Goal: Find specific page/section: Find specific page/section

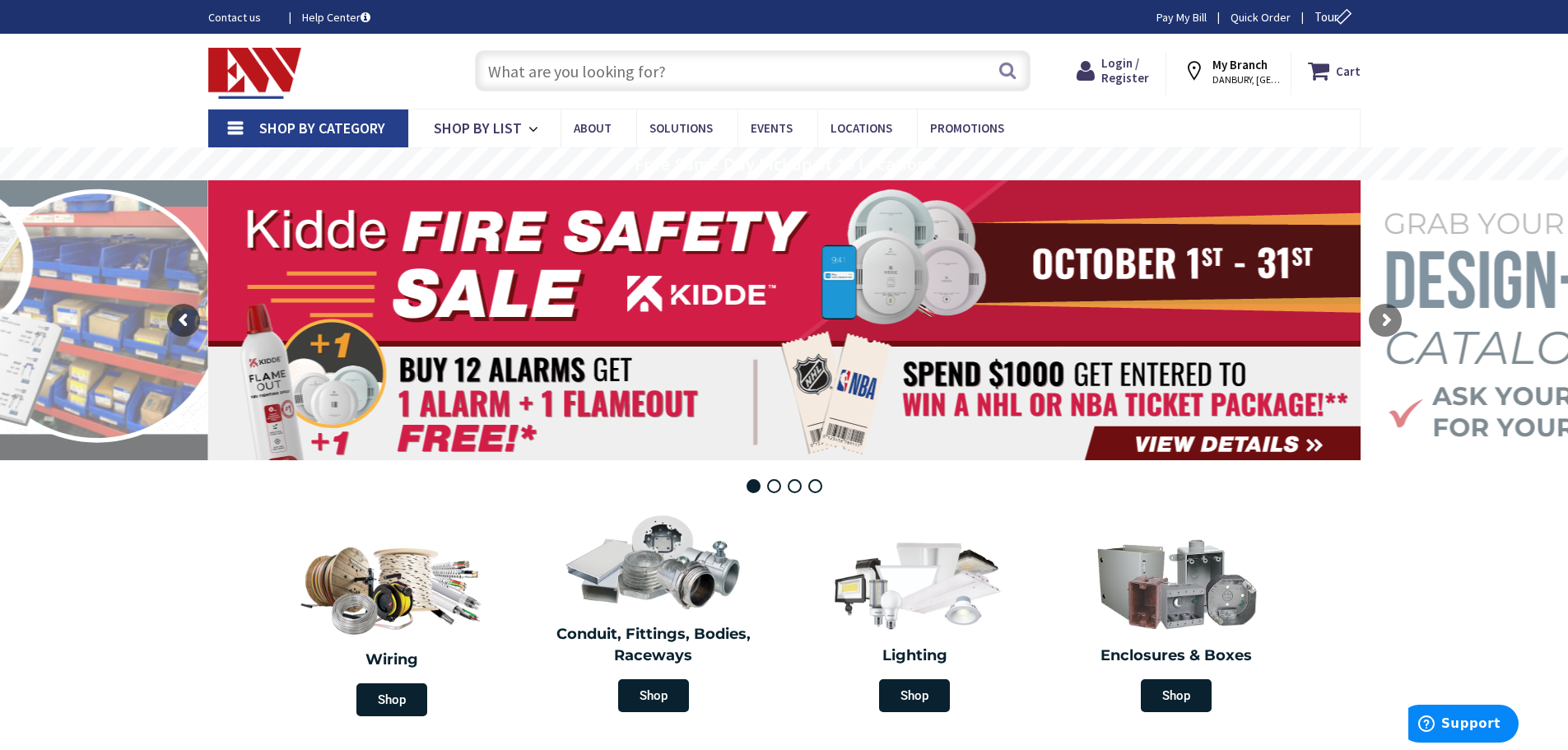
click at [574, 69] on input "text" at bounding box center [752, 71] width 556 height 41
paste input "IME12-08NNSZC0S"
type input "IME12-08NNSZC0S"
click at [1006, 65] on button "Search" at bounding box center [1007, 71] width 21 height 37
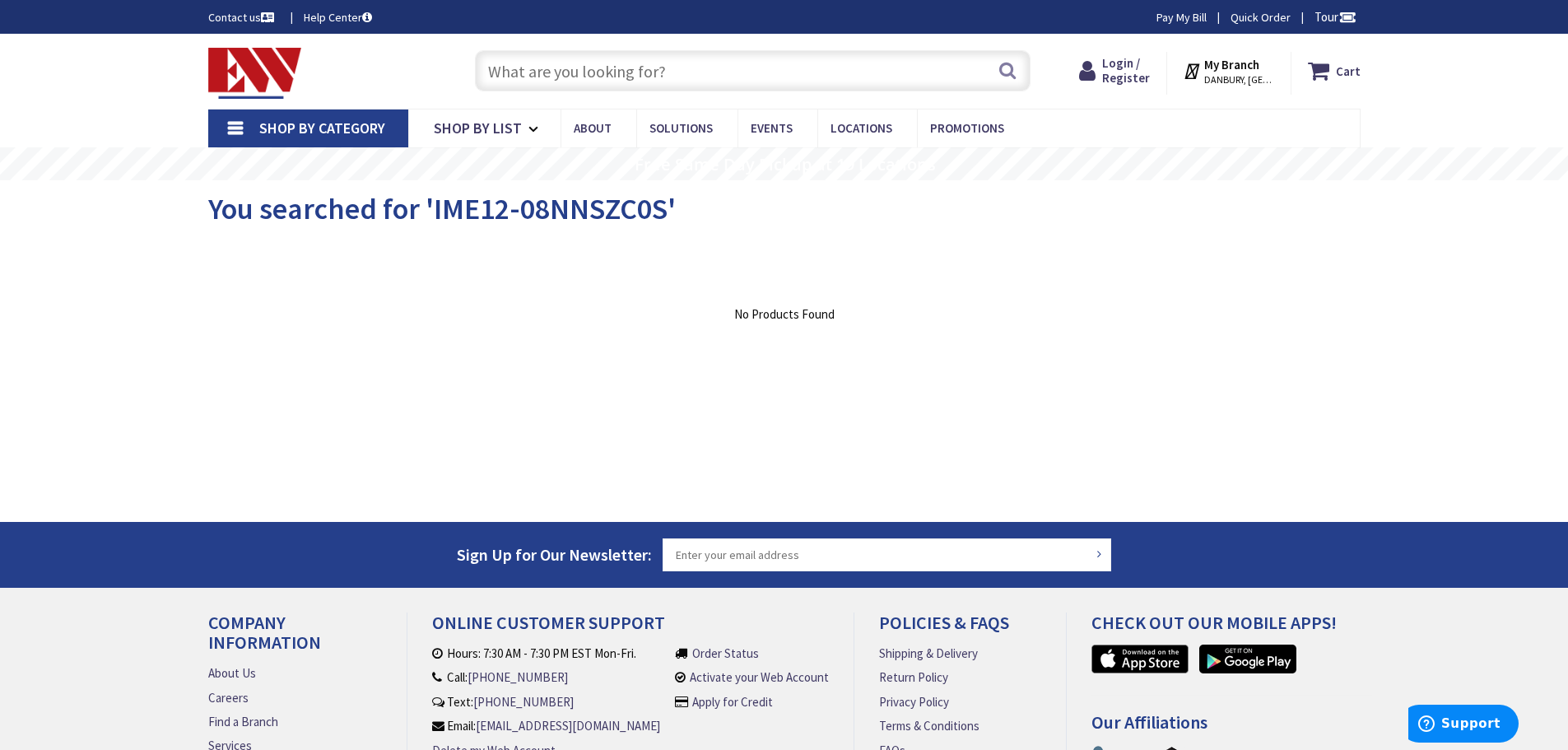
click at [671, 75] on input "text" at bounding box center [752, 71] width 556 height 41
paste input "IME12-08NNSZC0S"
drag, startPoint x: 530, startPoint y: 71, endPoint x: 703, endPoint y: 72, distance: 173.0
click at [698, 71] on input "IME12-08NNSZC0S" at bounding box center [752, 71] width 556 height 41
type input "IME12"
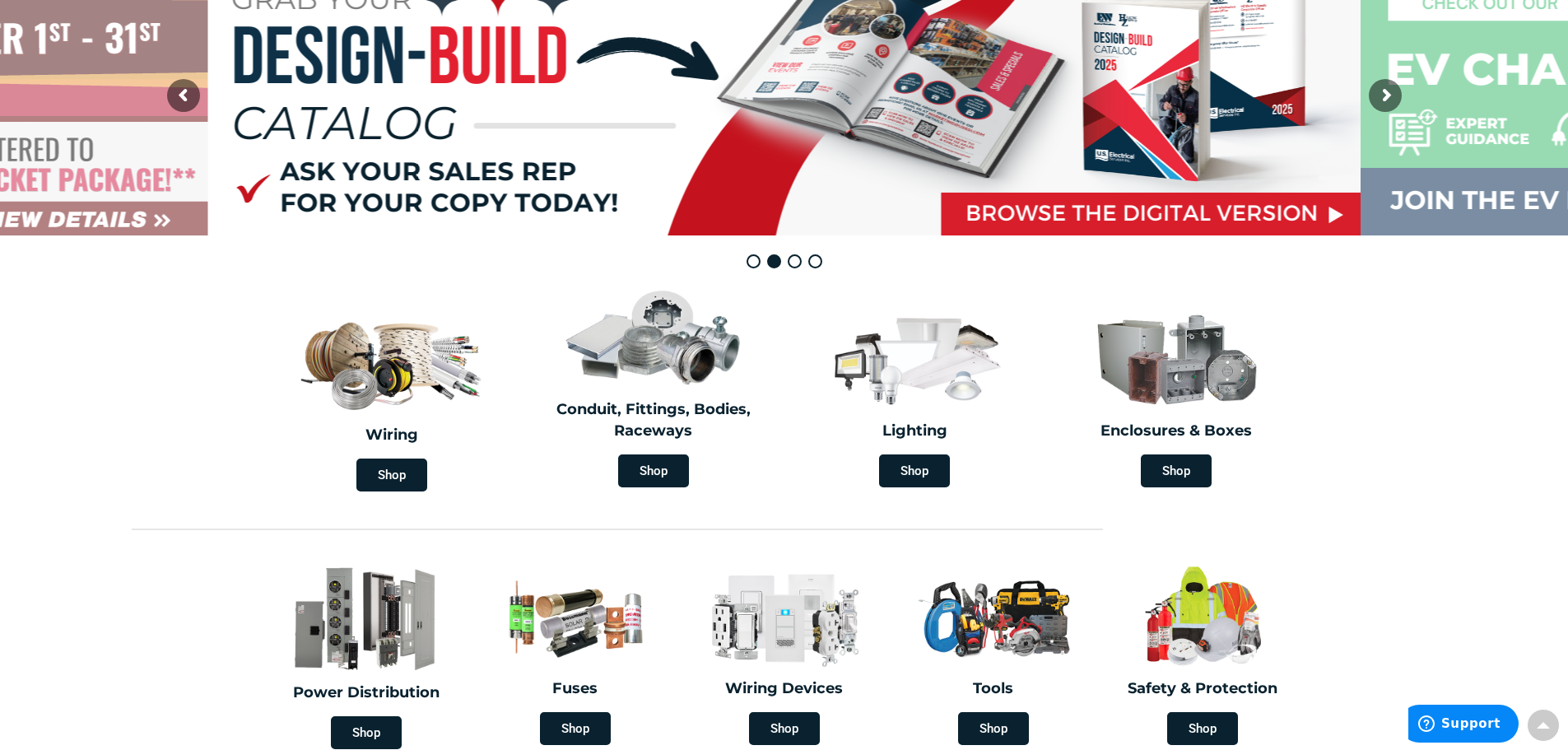
scroll to position [130, 0]
